Goal: Transaction & Acquisition: Obtain resource

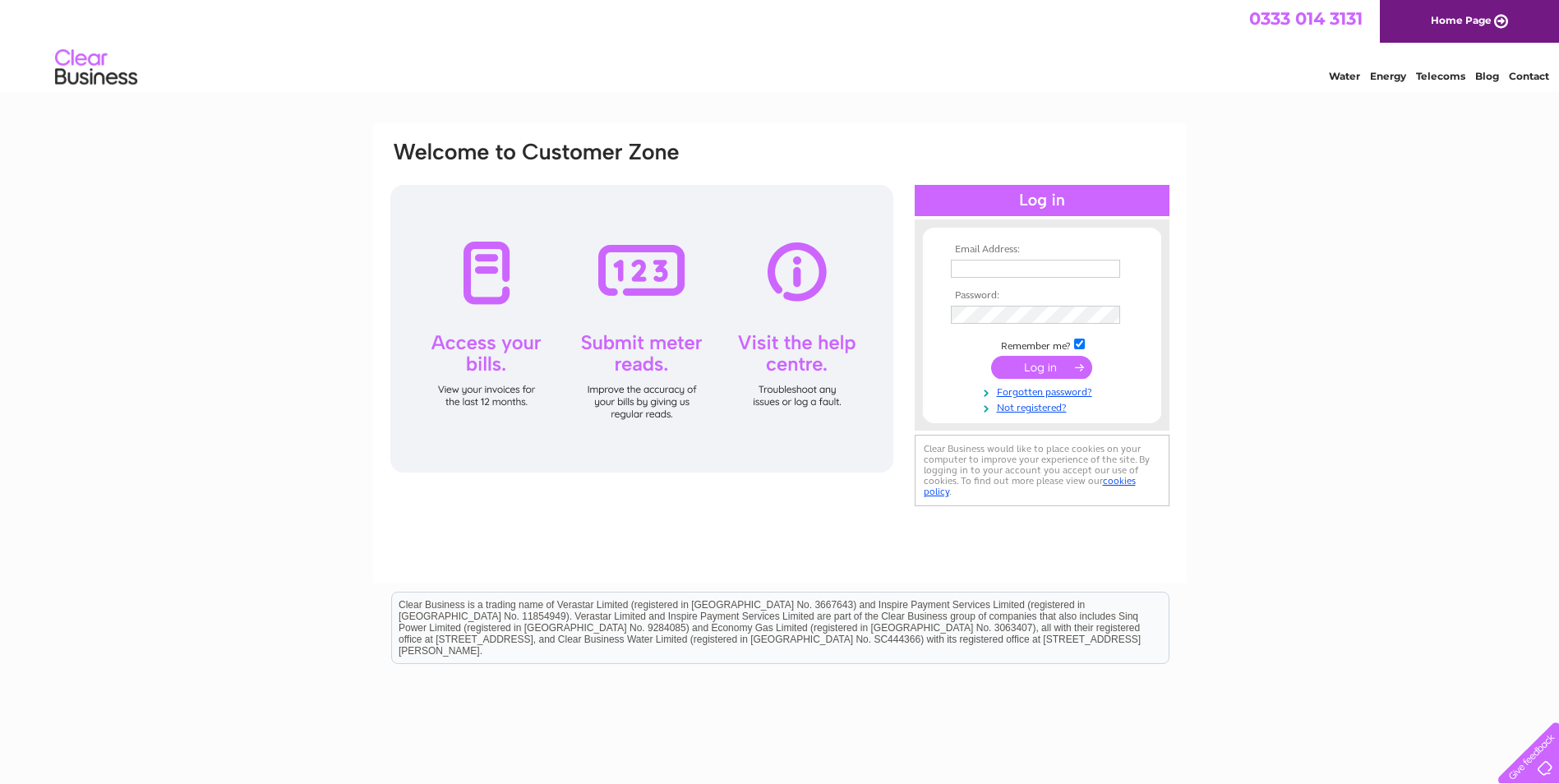
type input "[EMAIL_ADDRESS][DOMAIN_NAME]"
click at [1038, 372] on input "submit" at bounding box center [1042, 367] width 101 height 23
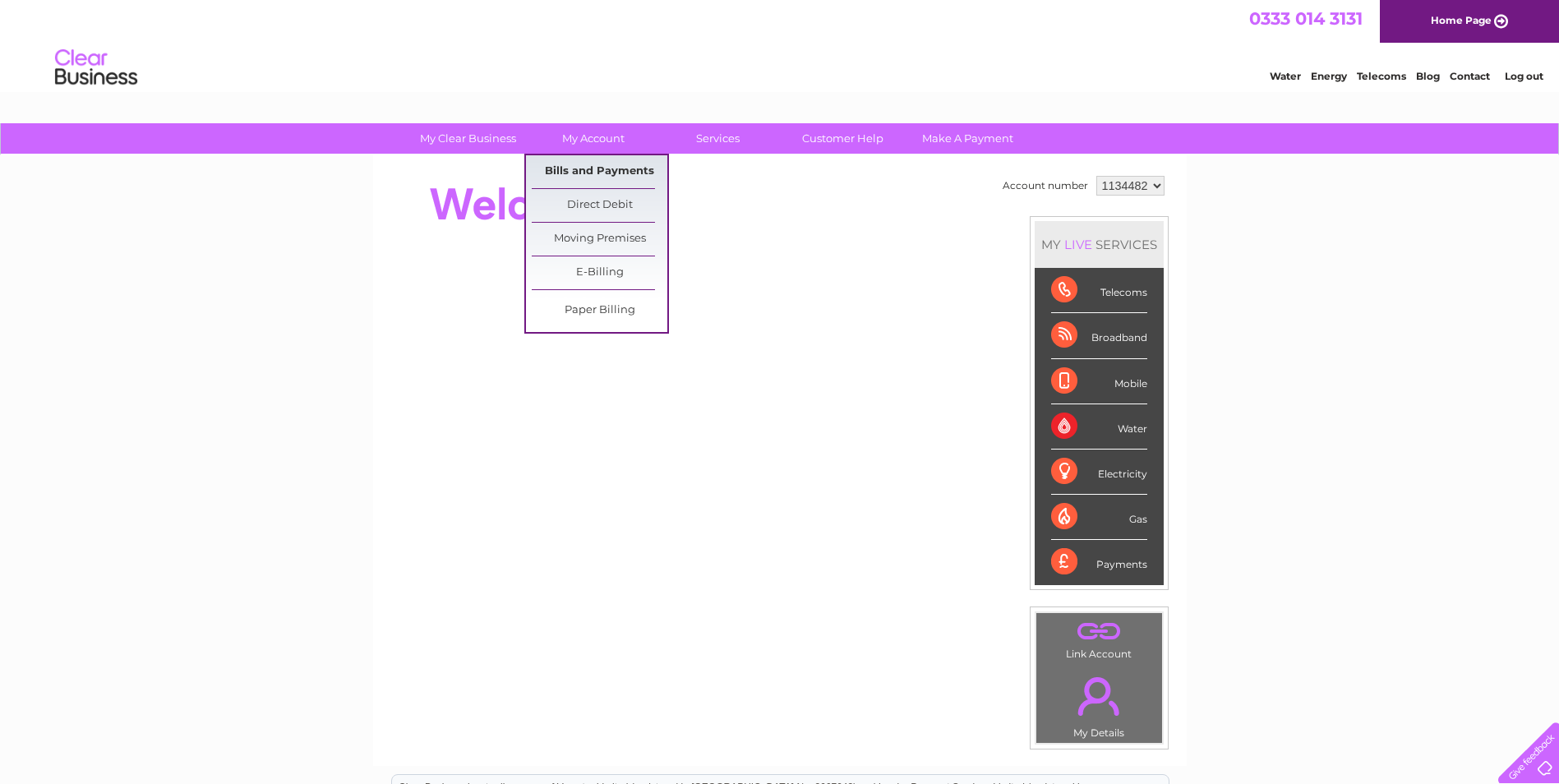
click at [586, 172] on link "Bills and Payments" at bounding box center [599, 171] width 135 height 33
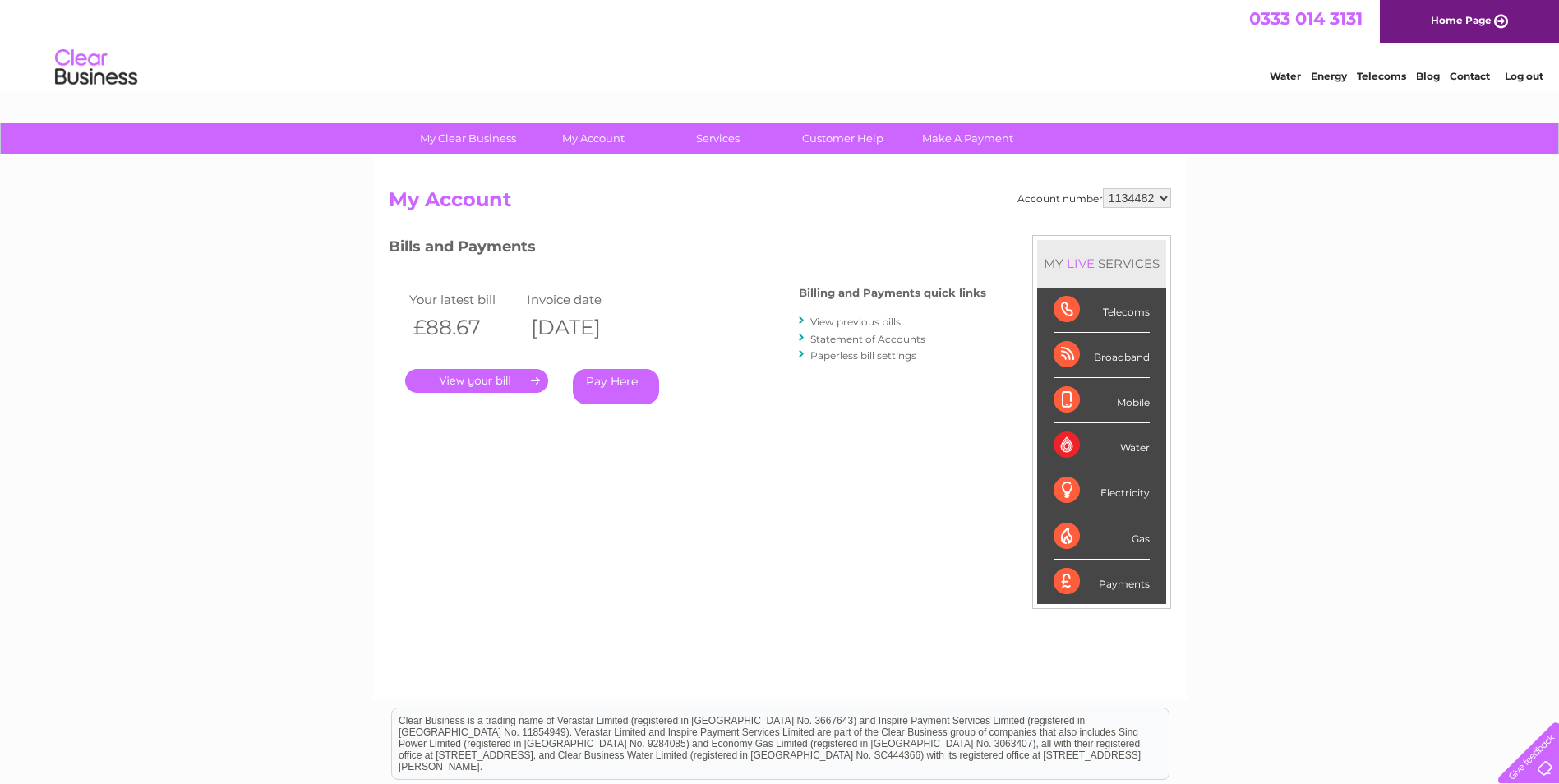
click at [850, 320] on link "View previous bills" at bounding box center [855, 322] width 90 height 12
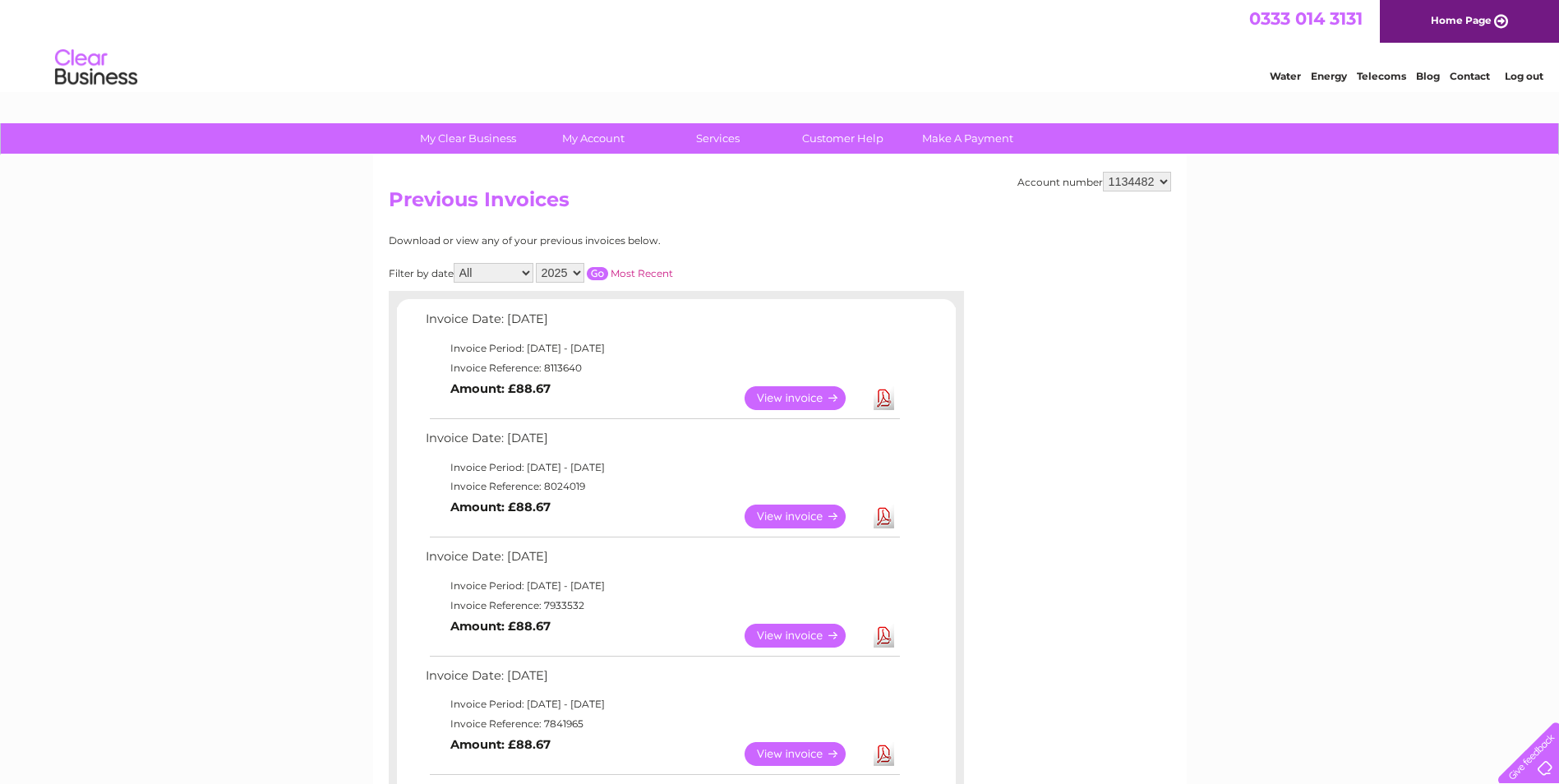
click at [882, 401] on link "Download" at bounding box center [884, 397] width 20 height 24
click at [881, 522] on link "Download" at bounding box center [884, 516] width 20 height 24
click at [886, 637] on link "Download" at bounding box center [884, 635] width 20 height 24
